Goal: Task Accomplishment & Management: Manage account settings

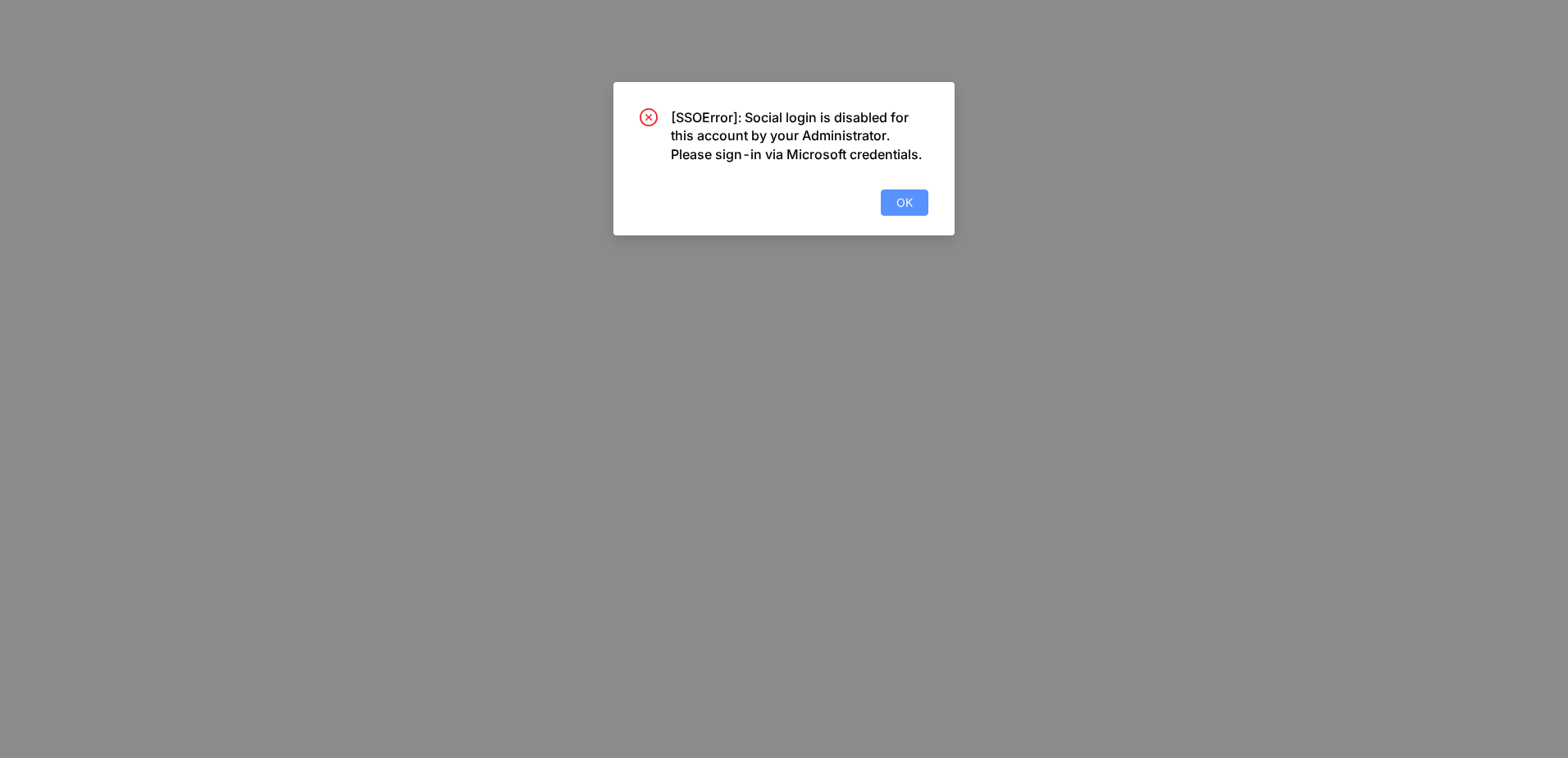
click at [914, 202] on button "OK" at bounding box center [904, 203] width 47 height 26
